Goal: Navigation & Orientation: Find specific page/section

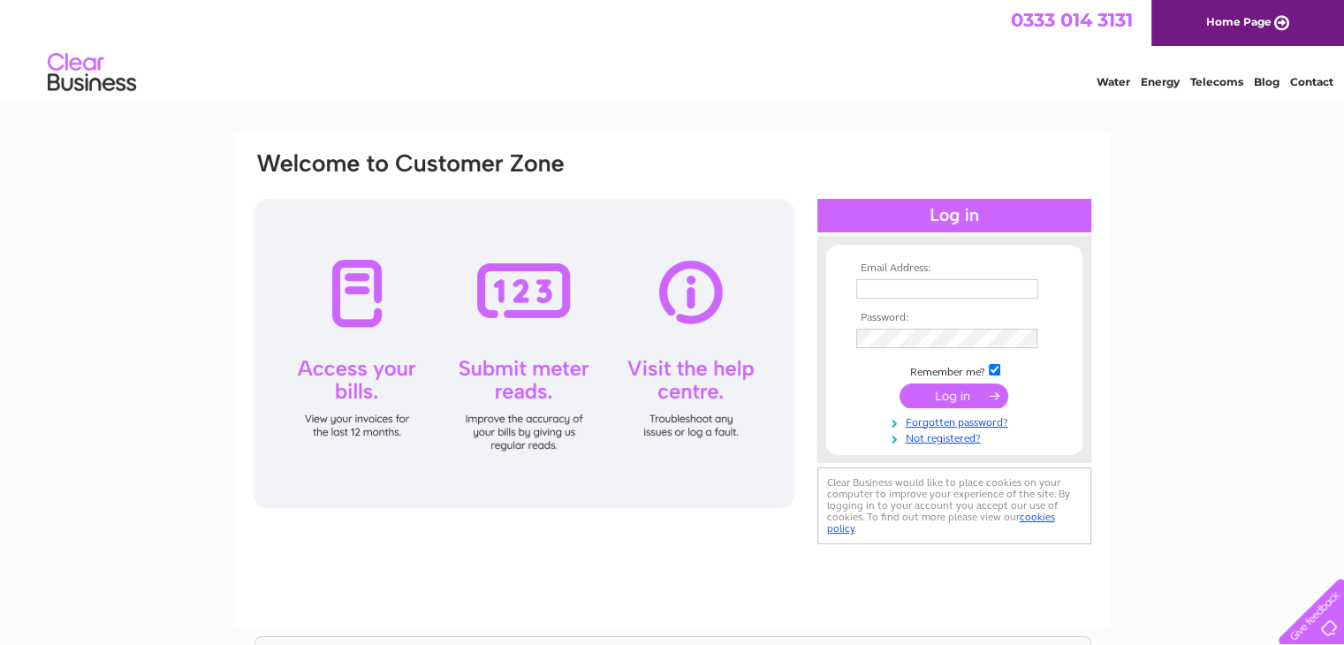
click at [878, 284] on input "text" at bounding box center [947, 288] width 182 height 19
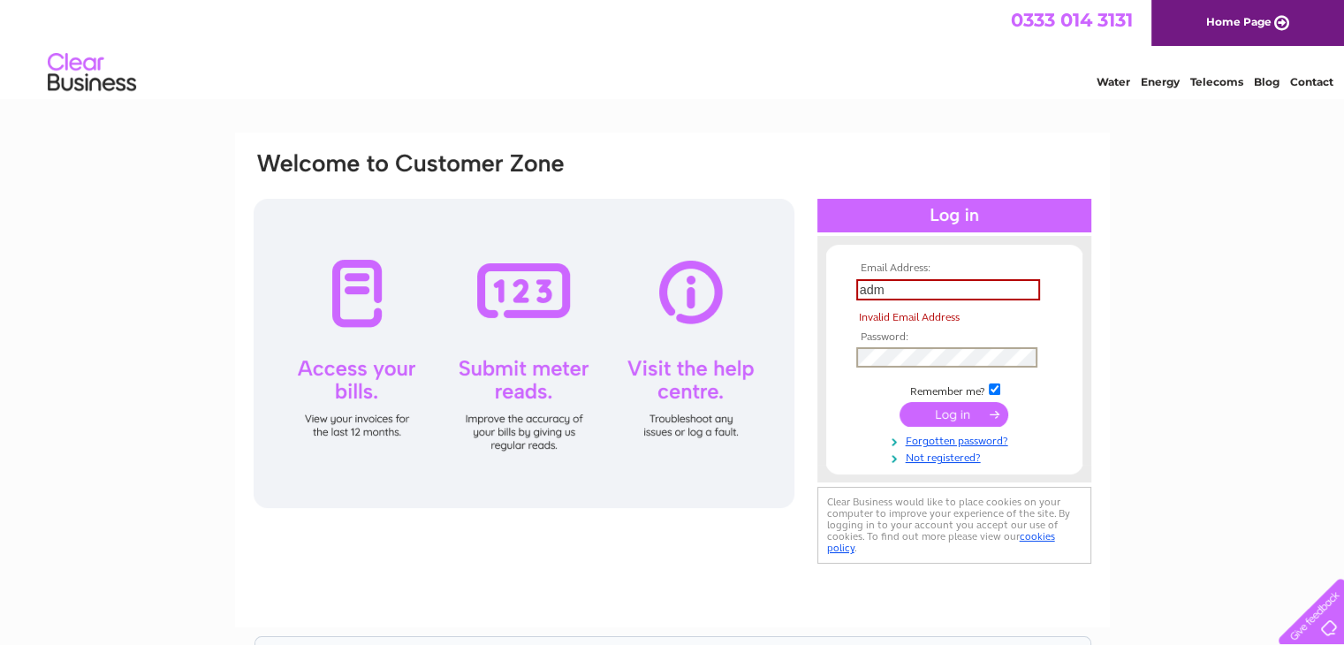
click at [891, 339] on tbody "Email Address: adm Invalid Email Address Password: Remember me?" at bounding box center [954, 364] width 205 height 202
click at [889, 289] on input "adm" at bounding box center [948, 289] width 184 height 21
type input "[EMAIL_ADDRESS][DOMAIN_NAME]"
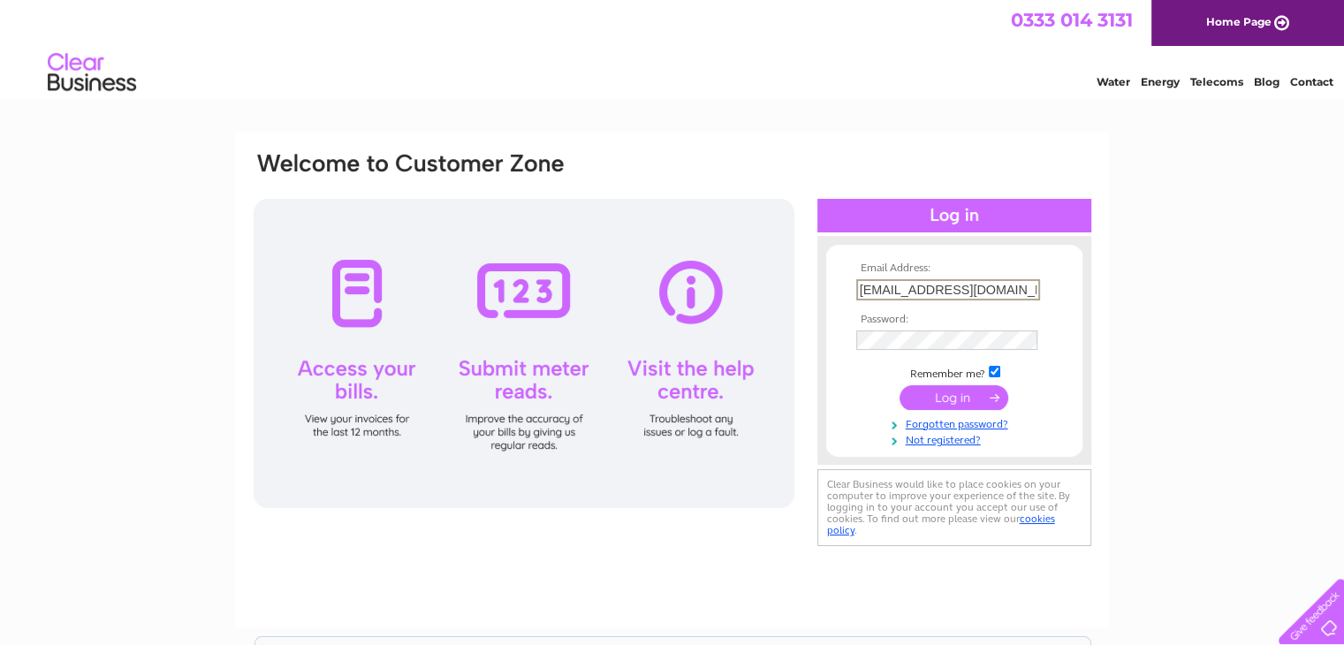
click at [906, 350] on td at bounding box center [954, 340] width 205 height 28
click at [958, 396] on input "submit" at bounding box center [954, 396] width 109 height 25
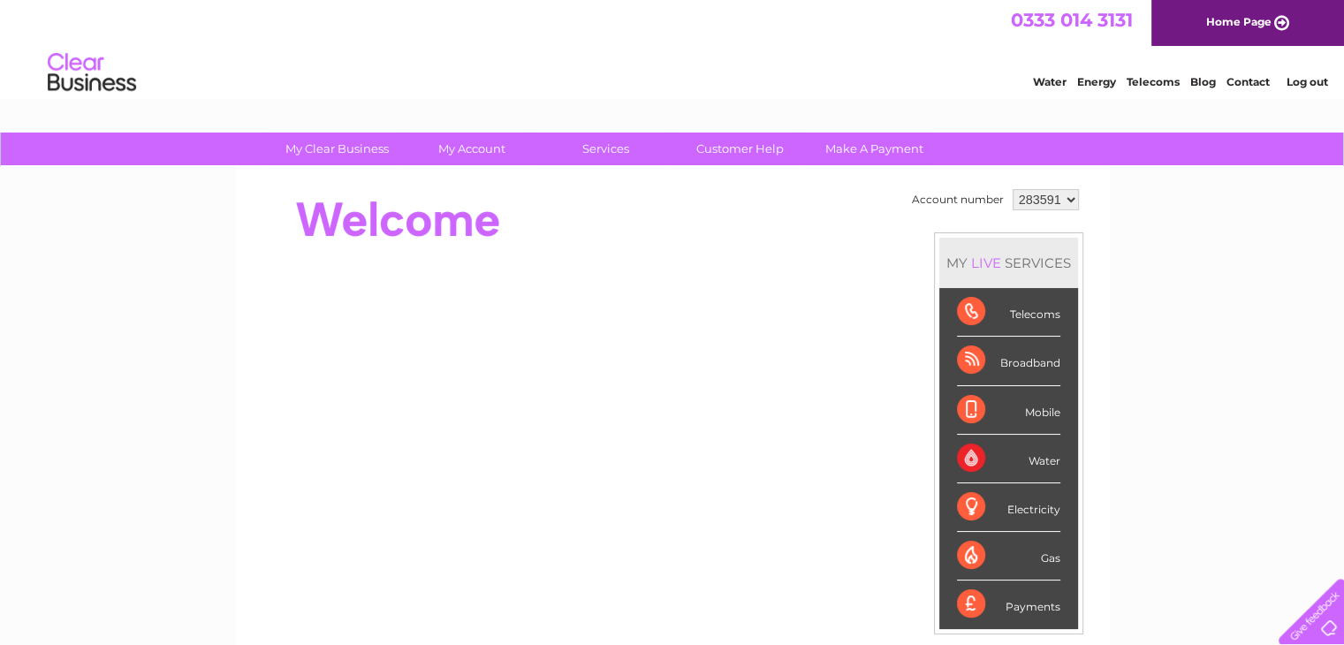
click at [971, 311] on div "Telecoms" at bounding box center [1008, 312] width 103 height 49
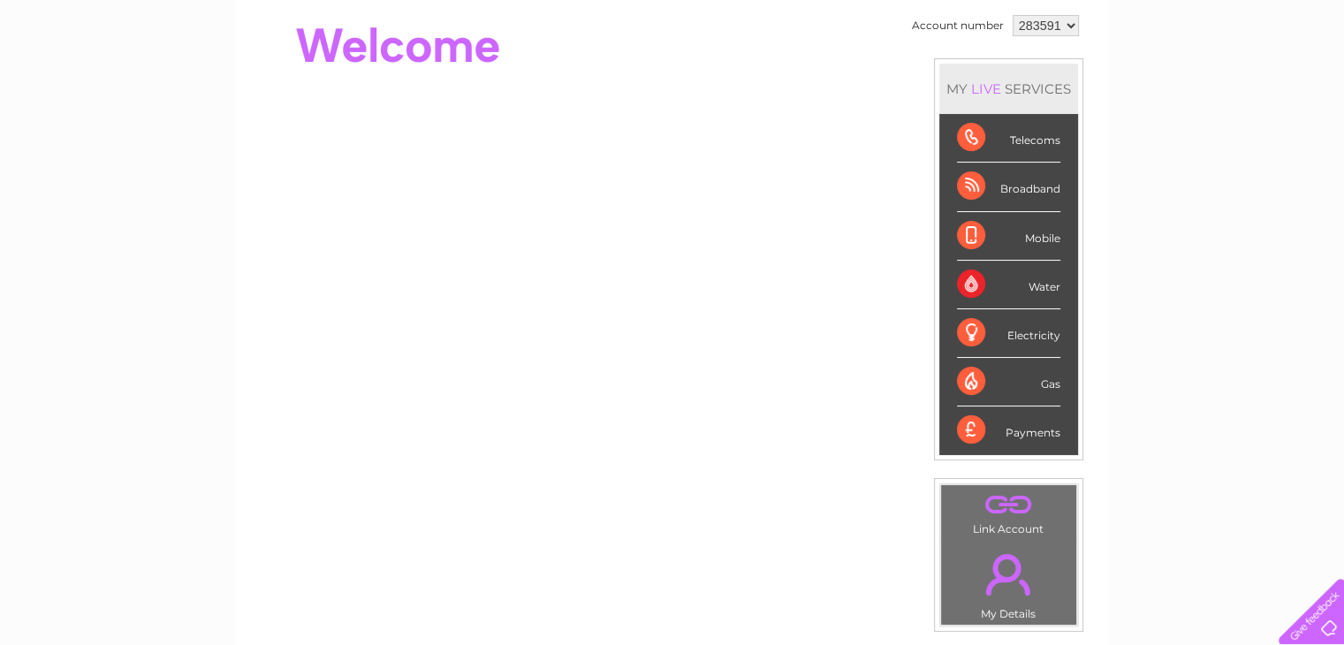
scroll to position [265, 0]
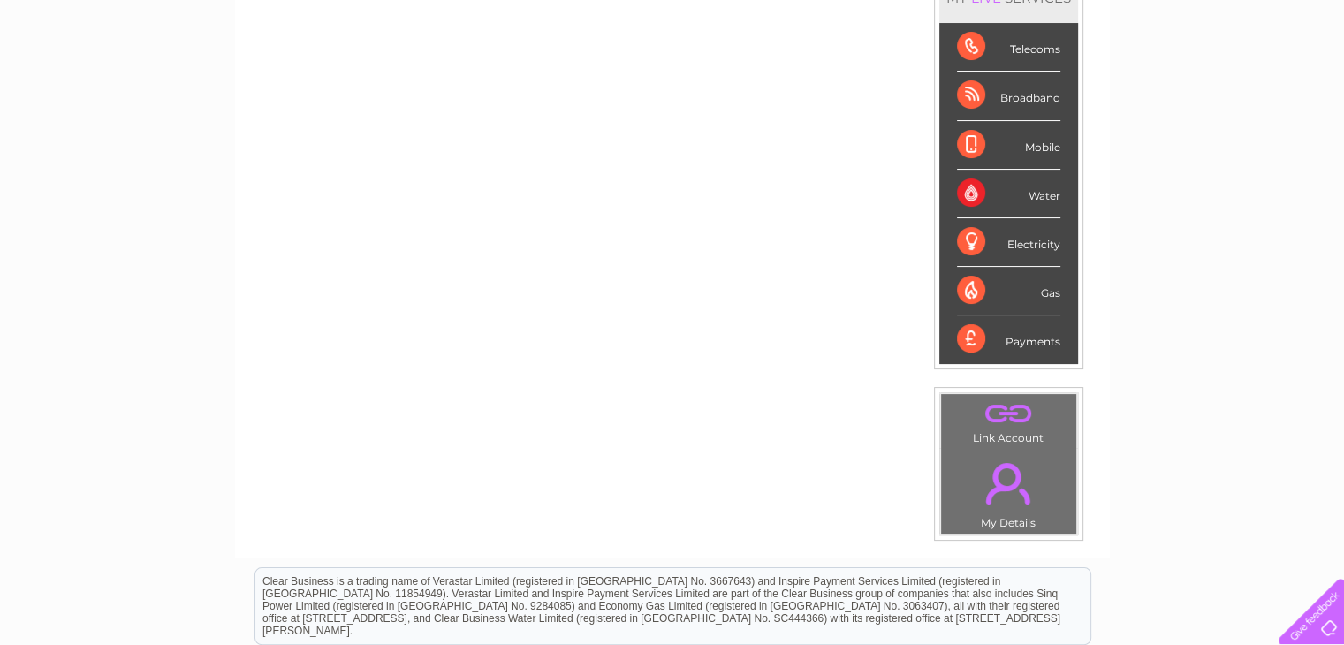
click at [993, 487] on link "." at bounding box center [1009, 484] width 126 height 62
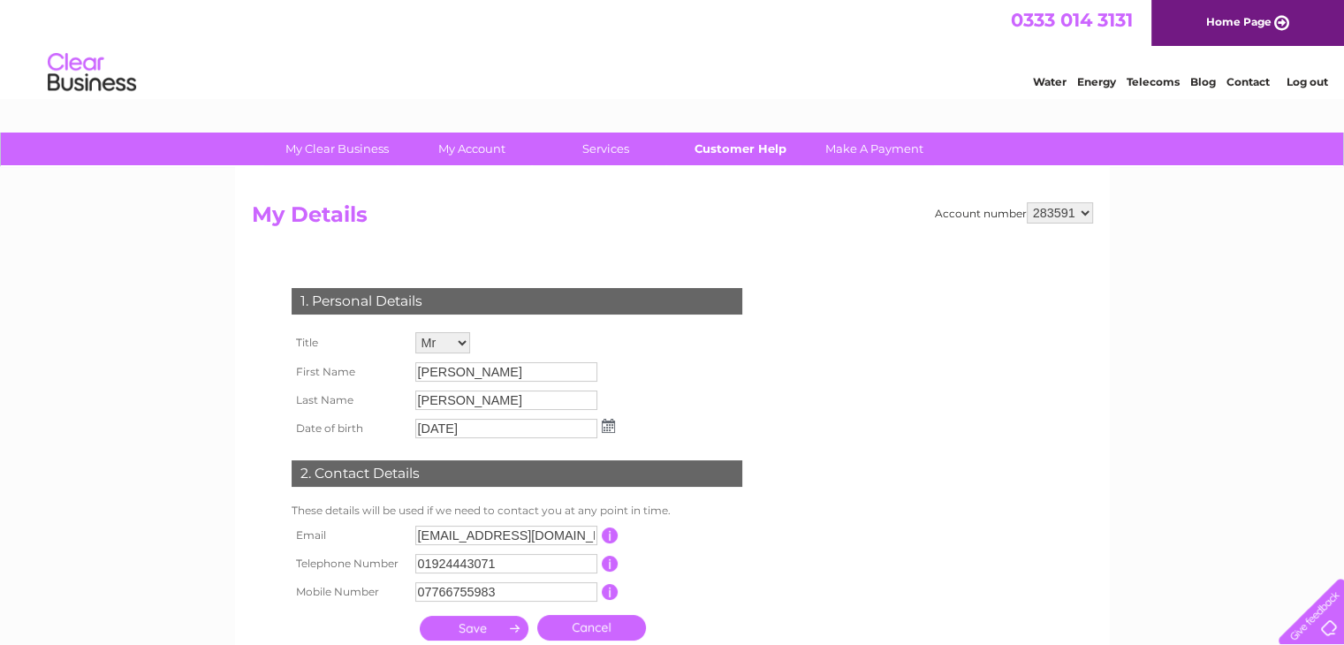
click at [710, 153] on link "Customer Help" at bounding box center [740, 149] width 146 height 33
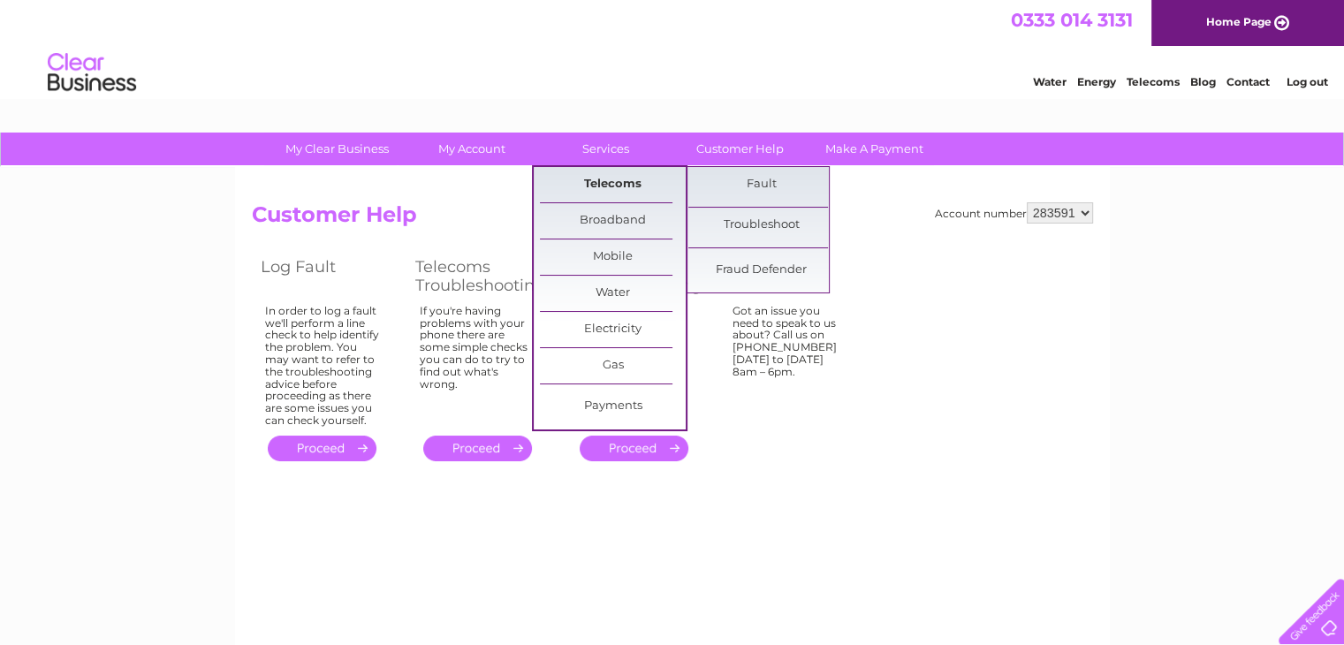
click at [603, 175] on link "Telecoms" at bounding box center [613, 184] width 146 height 35
click at [582, 181] on link "Telecoms" at bounding box center [613, 184] width 146 height 35
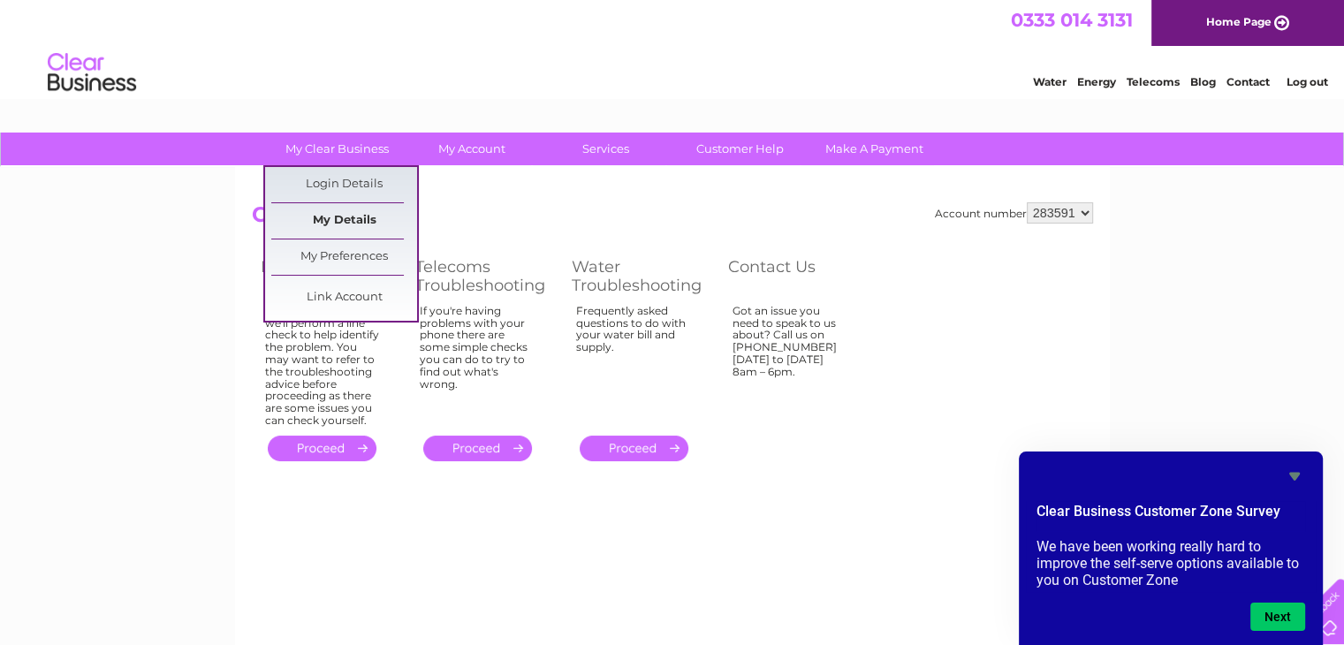
click at [316, 221] on link "My Details" at bounding box center [344, 220] width 146 height 35
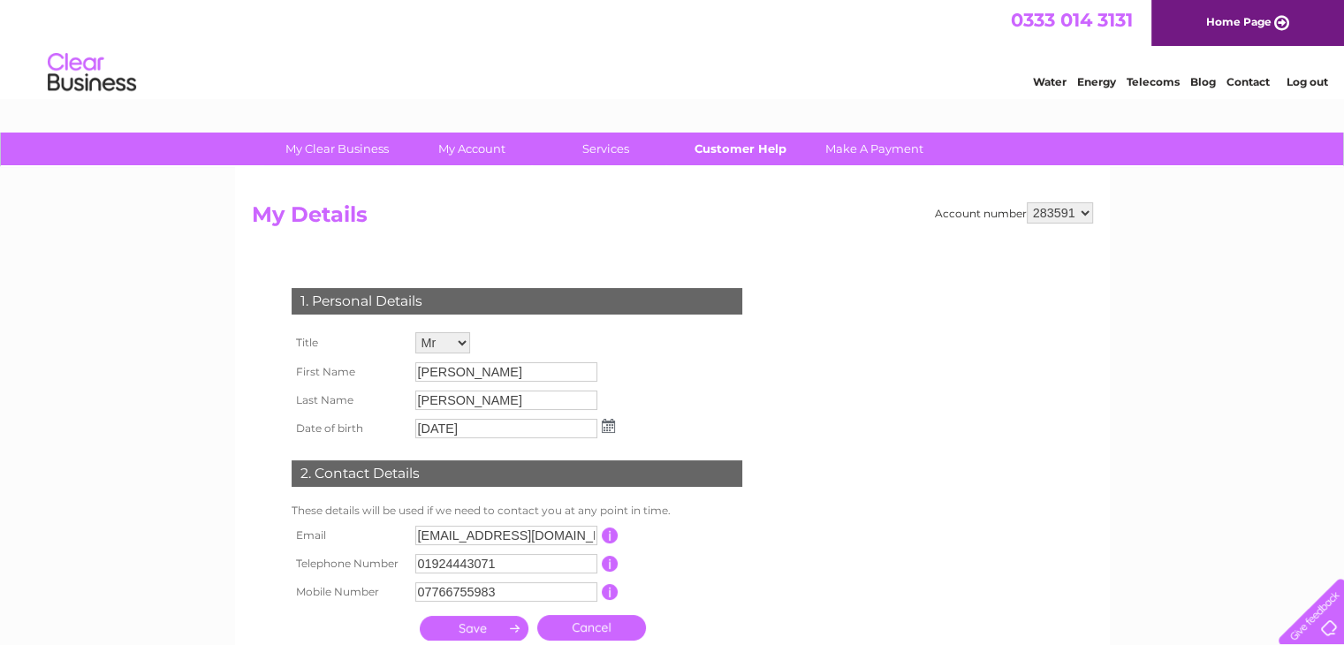
click at [709, 147] on link "Customer Help" at bounding box center [740, 149] width 146 height 33
click at [749, 143] on link "Customer Help" at bounding box center [740, 149] width 146 height 33
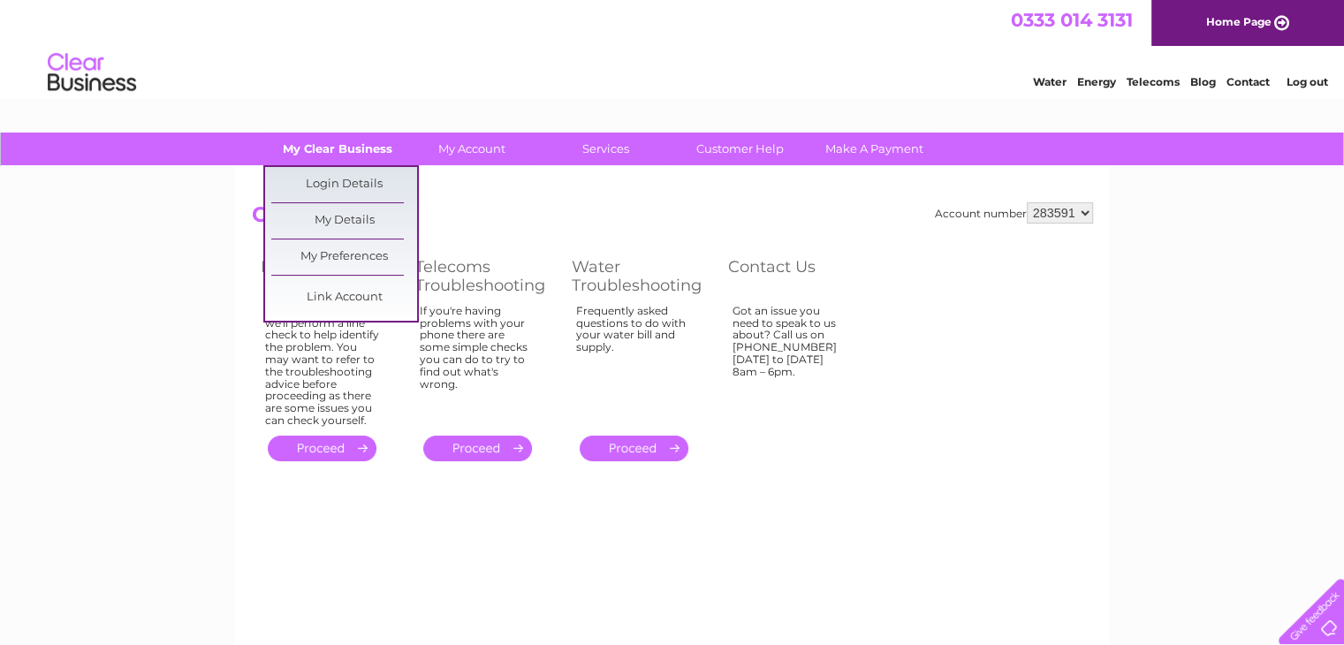
click at [325, 148] on link "My Clear Business" at bounding box center [337, 149] width 146 height 33
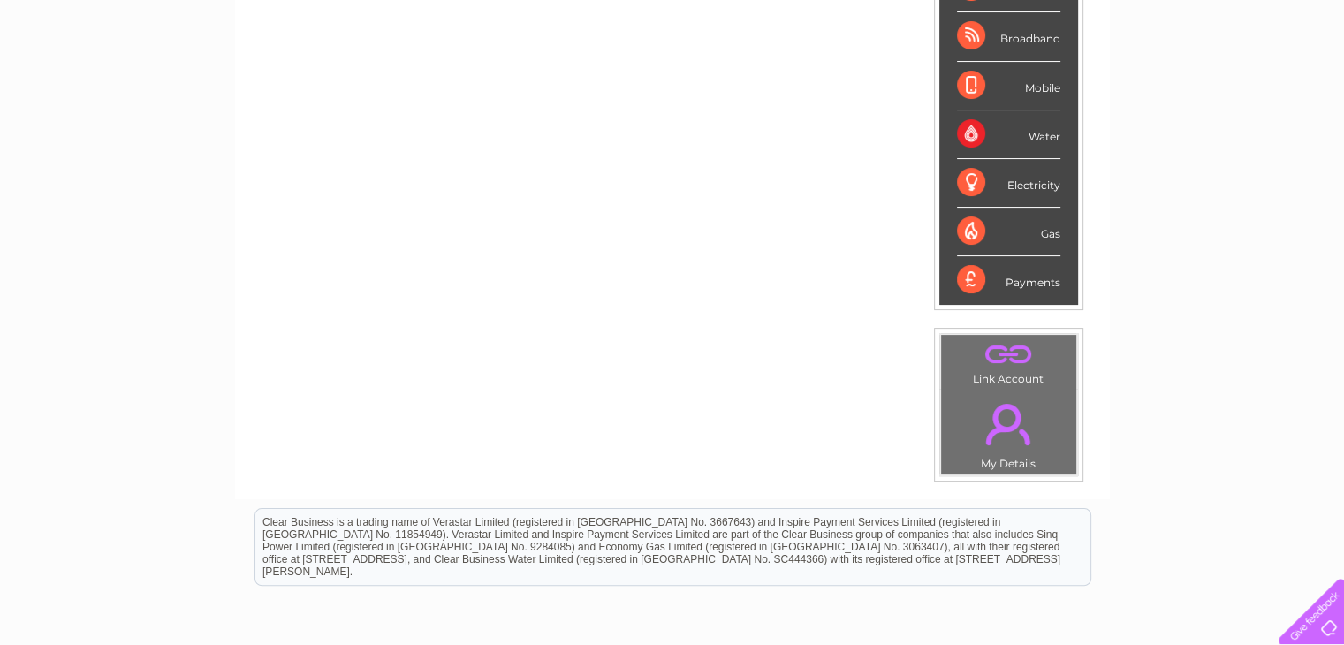
scroll to position [314, 0]
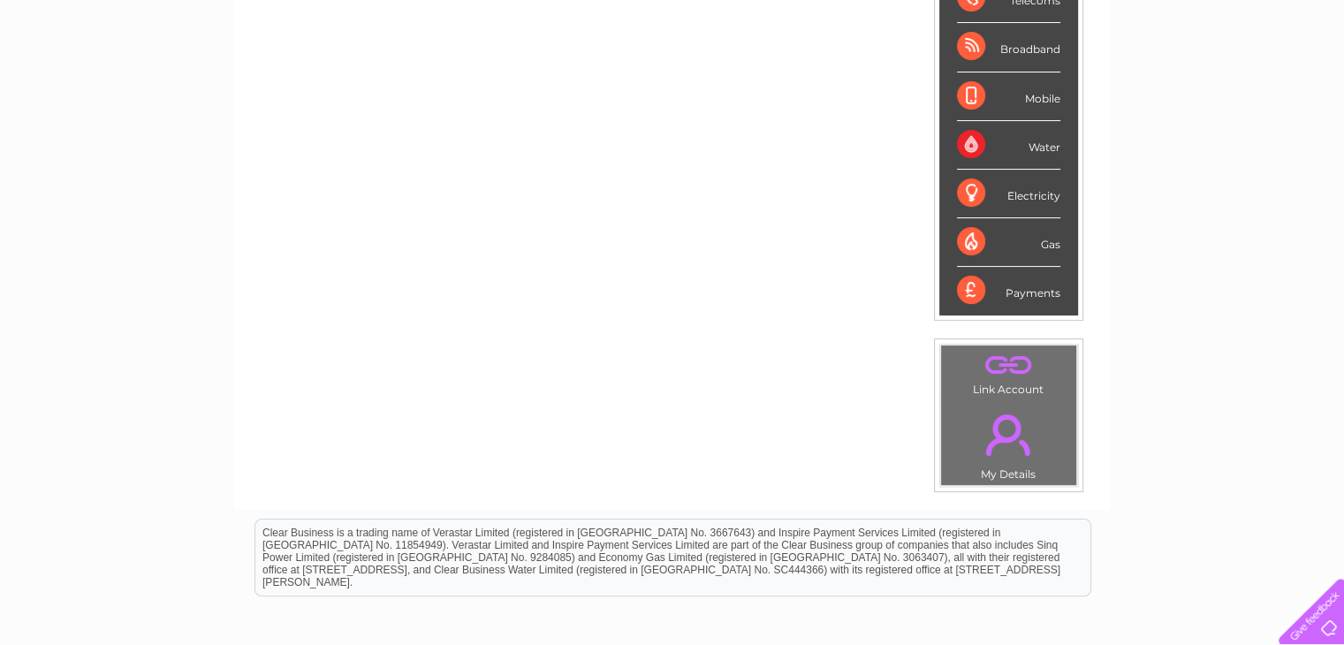
click at [997, 360] on link "." at bounding box center [1009, 365] width 126 height 31
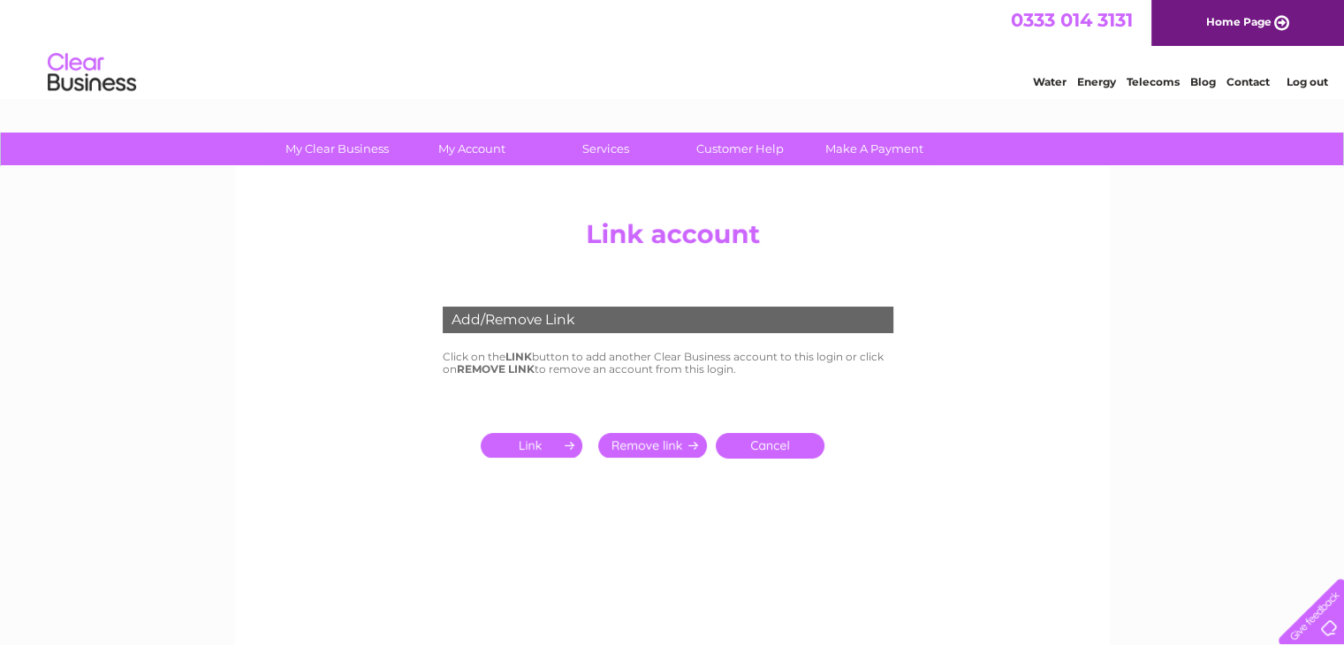
click at [1199, 80] on link "Blog" at bounding box center [1204, 81] width 26 height 13
